Goal: Transaction & Acquisition: Purchase product/service

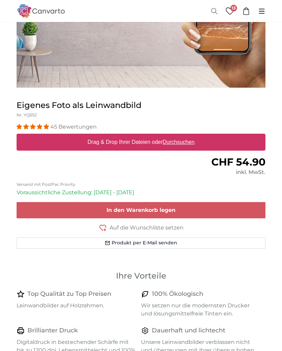
scroll to position [155, 0]
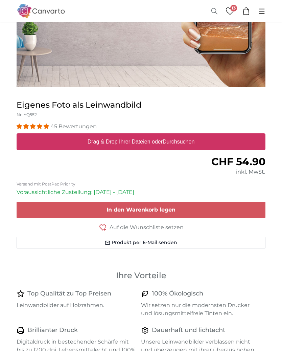
click at [205, 143] on div "Drag & Drop Ihrer Dateien oder Durchsuchen" at bounding box center [141, 141] width 249 height 17
click at [17, 133] on input "Drag & Drop Ihrer Dateien oder Durchsuchen" at bounding box center [141, 134] width 249 height 2
type input "**********"
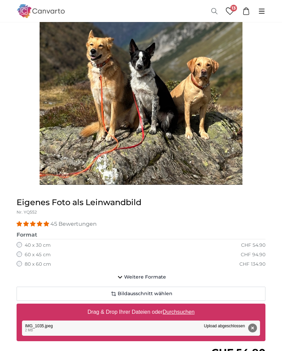
scroll to position [142, 0]
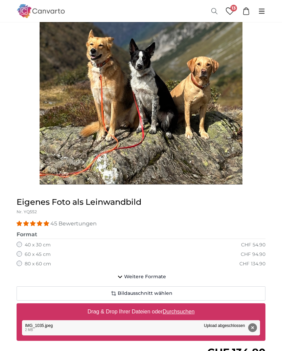
click at [144, 274] on span "Weitere Formate" at bounding box center [145, 276] width 42 height 7
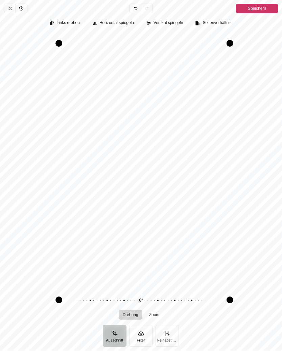
click at [144, 347] on button "Filter" at bounding box center [141, 336] width 24 height 22
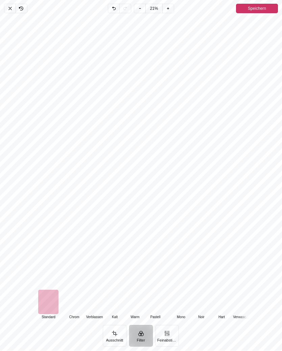
click at [171, 347] on button "Feinabstimmung" at bounding box center [168, 336] width 24 height 22
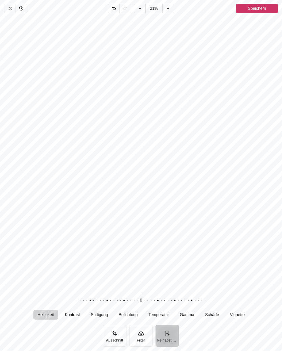
click at [263, 246] on div "Pintura" at bounding box center [141, 152] width 282 height 272
click at [265, 248] on div "Pintura" at bounding box center [141, 152] width 282 height 272
click at [257, 11] on span "Speichern" at bounding box center [257, 9] width 18 height 8
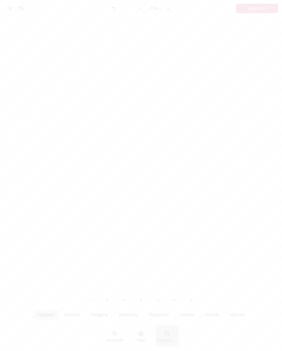
scroll to position [142, 0]
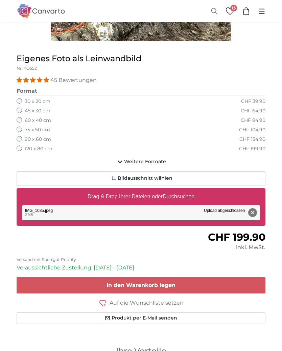
scroll to position [286, 0]
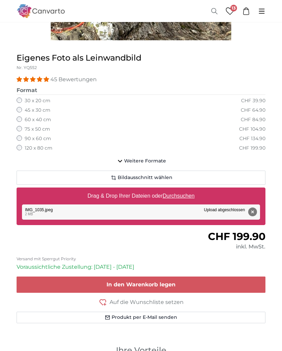
click at [195, 283] on button "In den Warenkorb legen" at bounding box center [141, 284] width 249 height 16
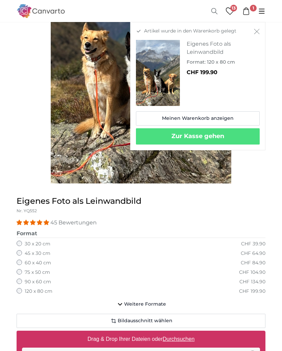
scroll to position [143, 0]
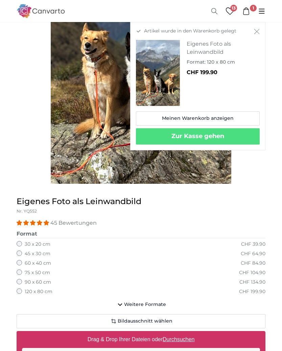
click at [230, 137] on button "Zur Kasse gehen" at bounding box center [198, 136] width 124 height 16
